Goal: Communication & Community: Answer question/provide support

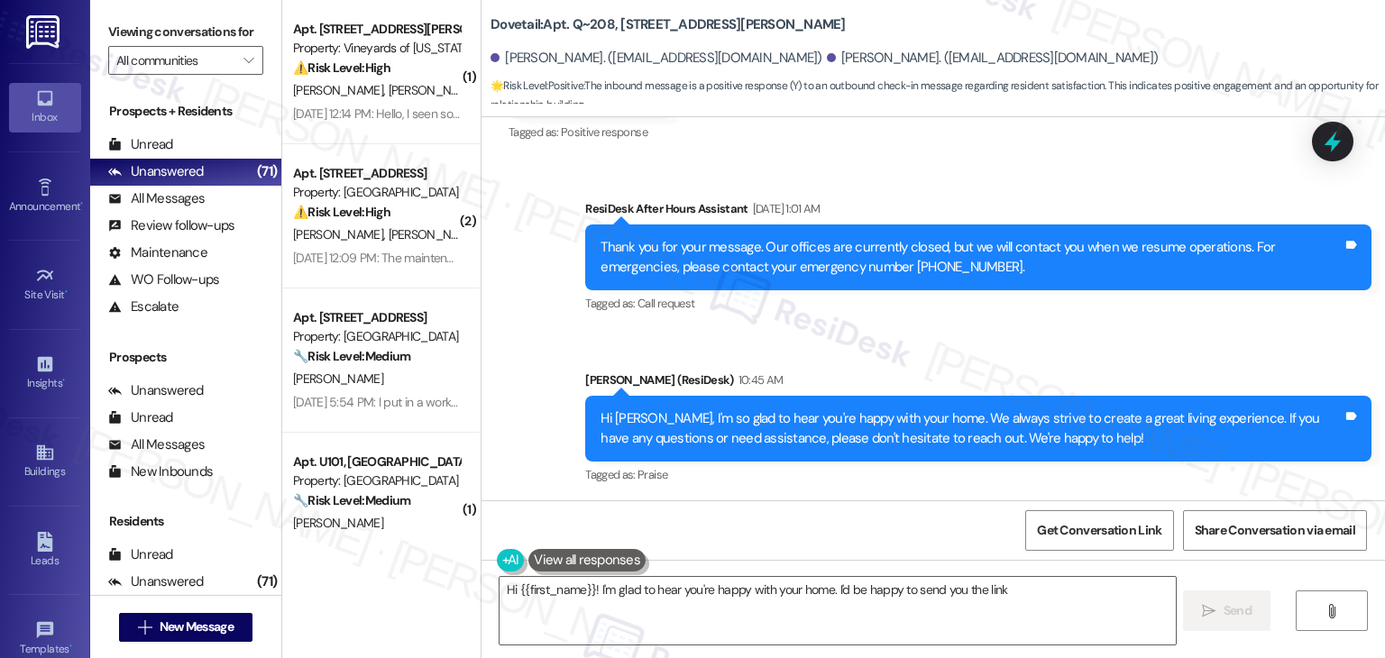
scroll to position [1624, 0]
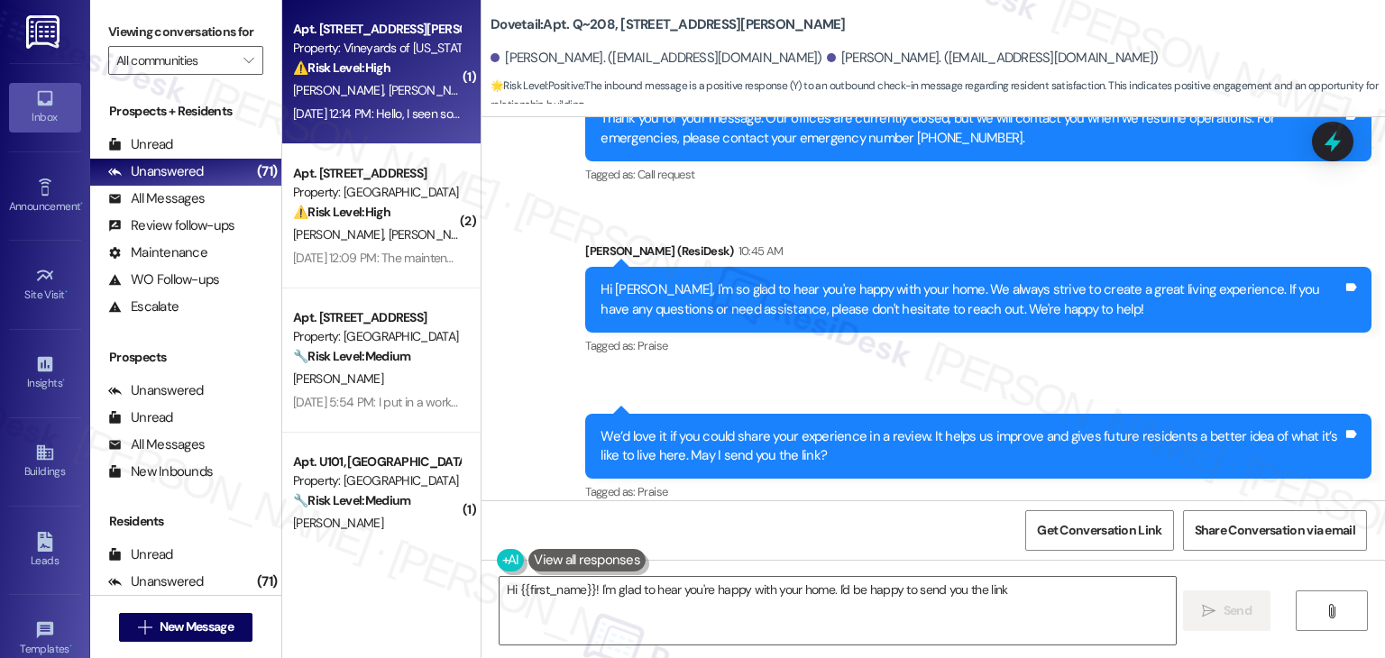
click at [351, 106] on div "[DATE] 12:14 PM: Hello, I seen someone that might've looked like the repair peo…" at bounding box center [658, 114] width 730 height 16
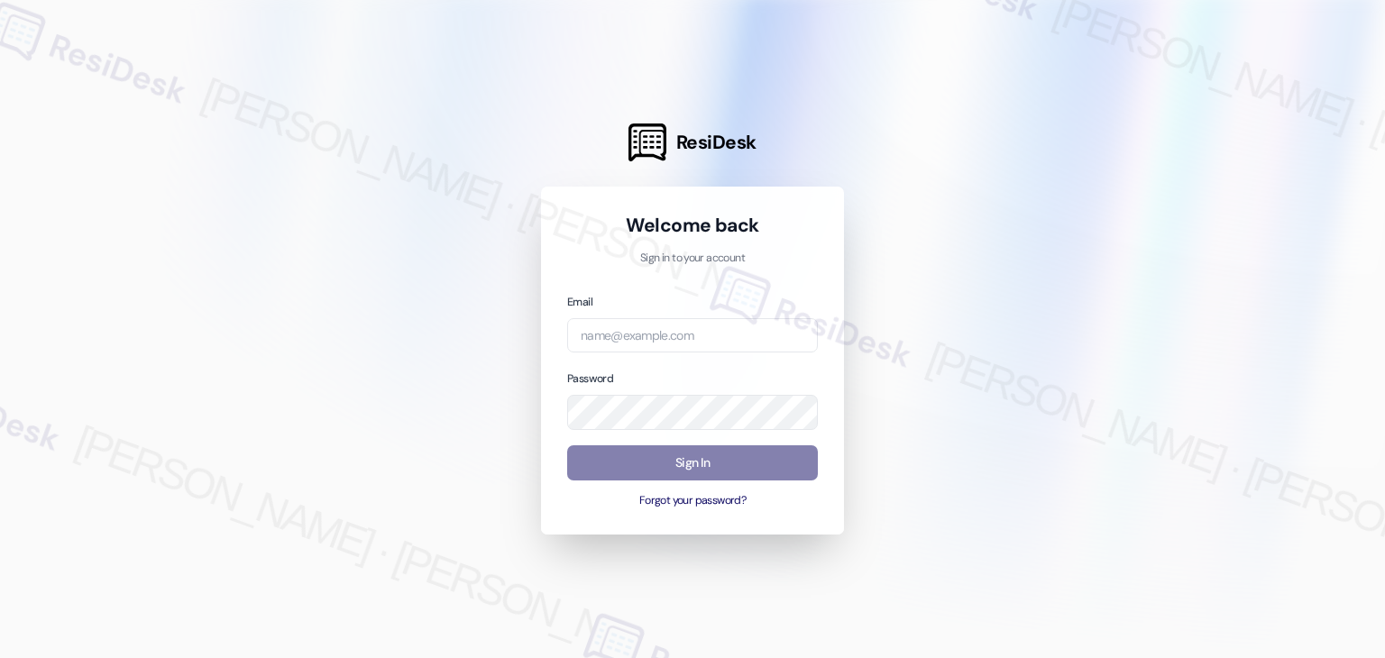
click at [992, 422] on div at bounding box center [692, 329] width 1385 height 658
click at [673, 335] on input "email" at bounding box center [692, 335] width 251 height 35
paste input "automated-surveys-gsa-kathy.grace@gsa.com"
type input "automated-surveys-gsa-kathy.grace@gsa.com"
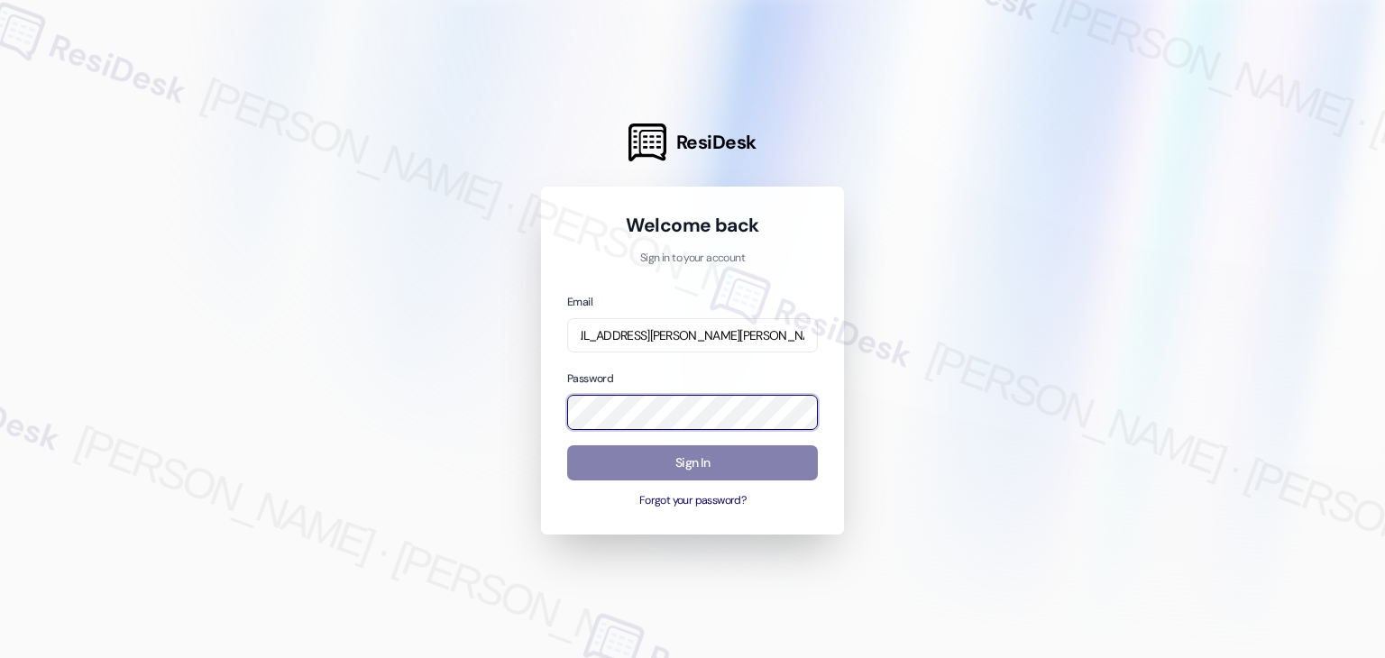
scroll to position [0, 0]
